Goal: Navigation & Orientation: Understand site structure

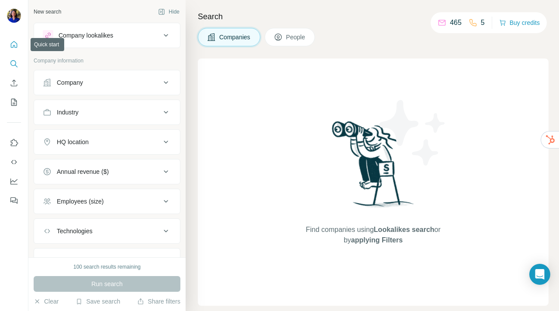
click at [12, 41] on icon "Quick start" at bounding box center [14, 44] width 9 height 9
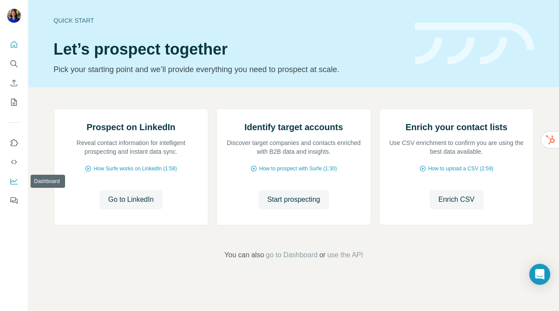
click at [12, 184] on icon "Dashboard" at bounding box center [13, 182] width 7 height 6
